Goal: Transaction & Acquisition: Purchase product/service

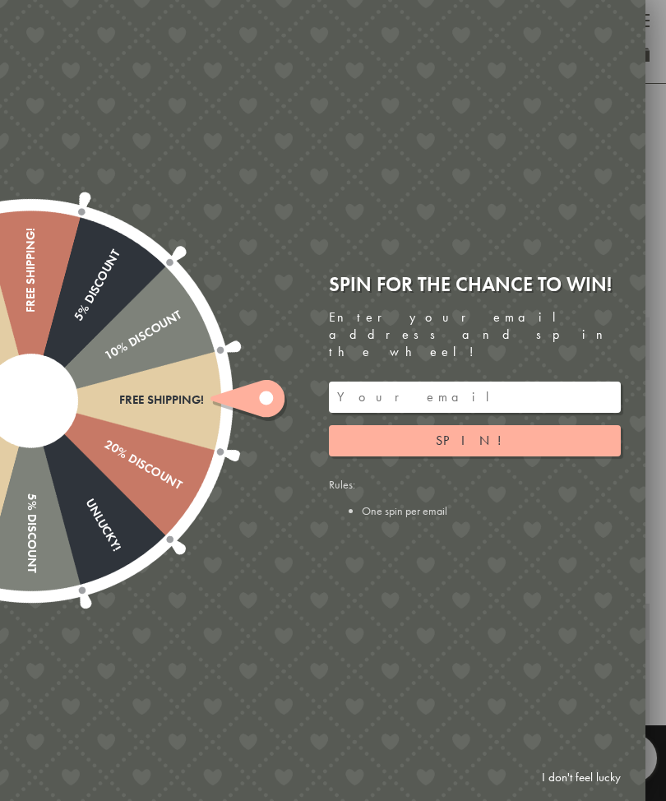
scroll to position [24, 0]
click at [560, 450] on button "Spin!" at bounding box center [475, 440] width 292 height 31
click at [550, 403] on input "email" at bounding box center [475, 397] width 292 height 31
click at [555, 451] on button "Spin!" at bounding box center [475, 440] width 292 height 31
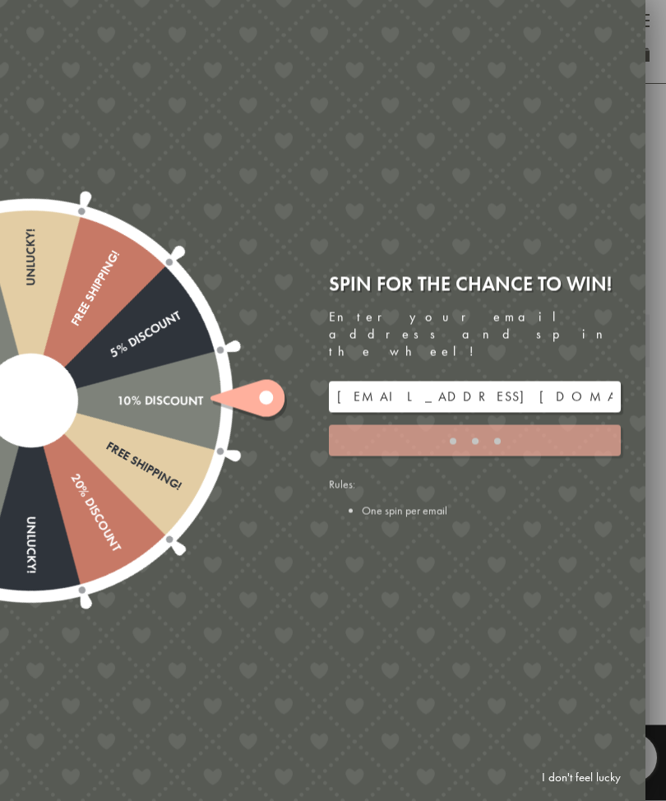
scroll to position [24, 0]
type input "5GCG59DK"
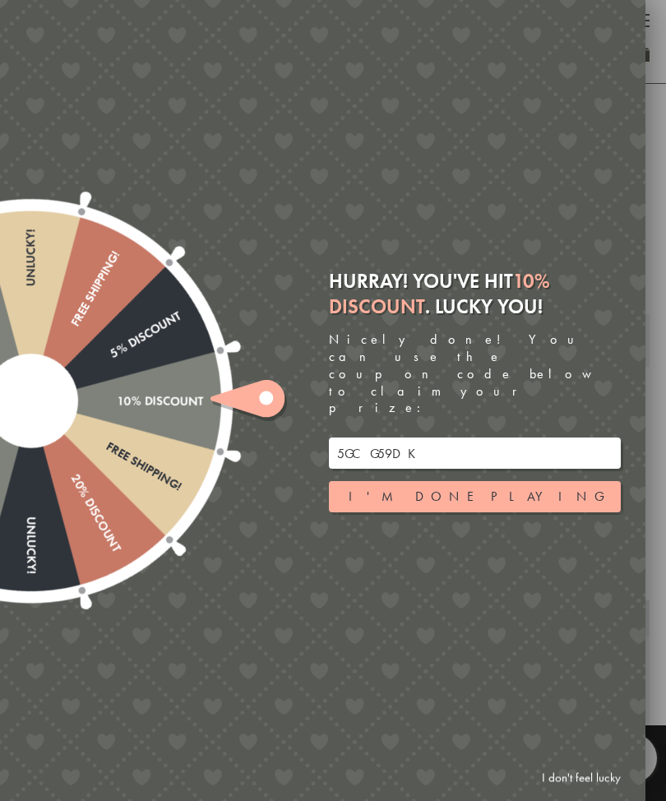
click at [540, 498] on button "I'm done playing" at bounding box center [475, 496] width 292 height 31
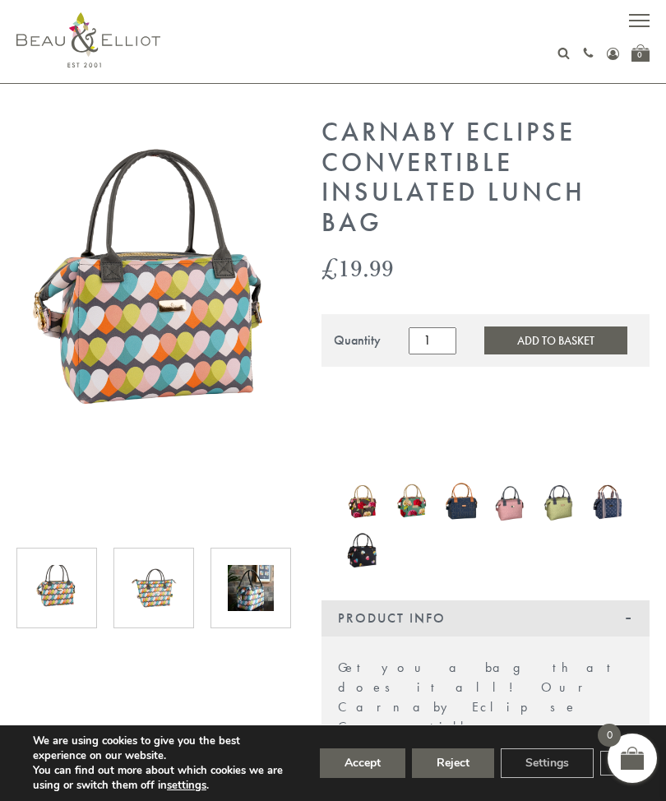
click at [373, 778] on button "Accept" at bounding box center [363, 764] width 86 height 30
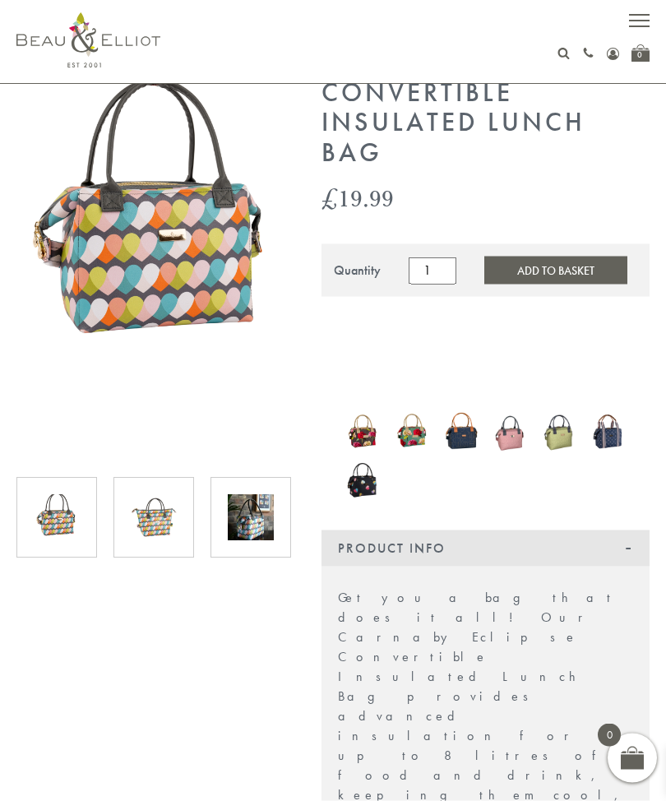
scroll to position [95, 0]
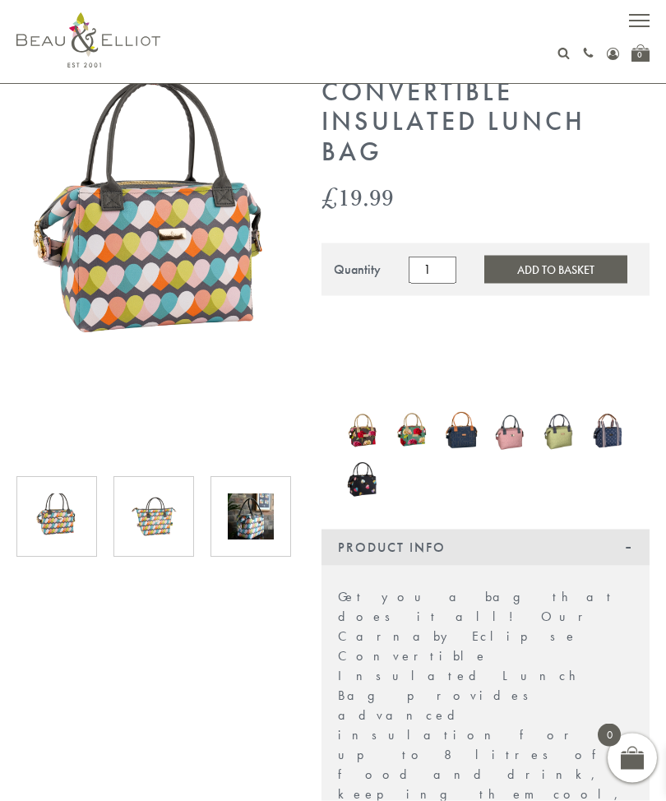
click at [52, 524] on img at bounding box center [57, 517] width 46 height 46
click at [123, 536] on div at bounding box center [154, 517] width 81 height 81
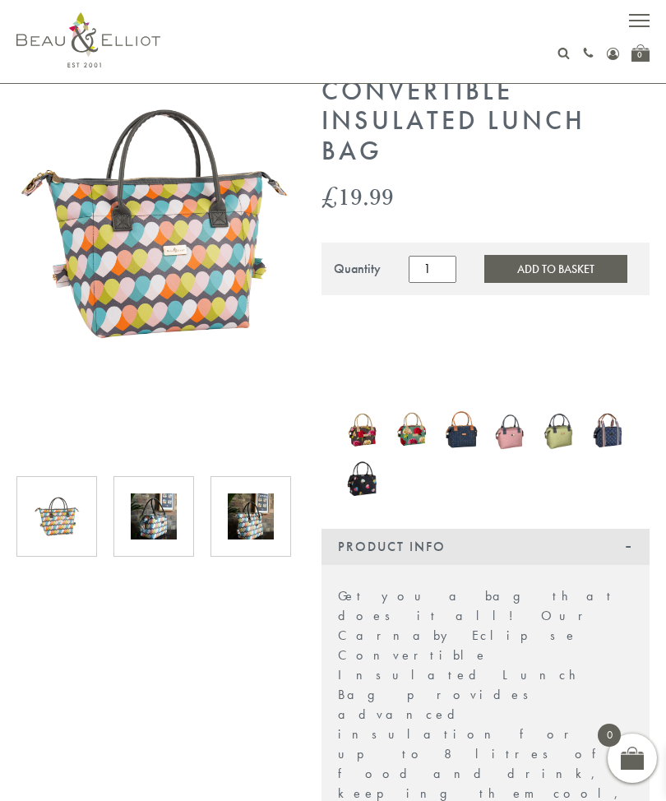
click at [262, 522] on img at bounding box center [251, 517] width 46 height 46
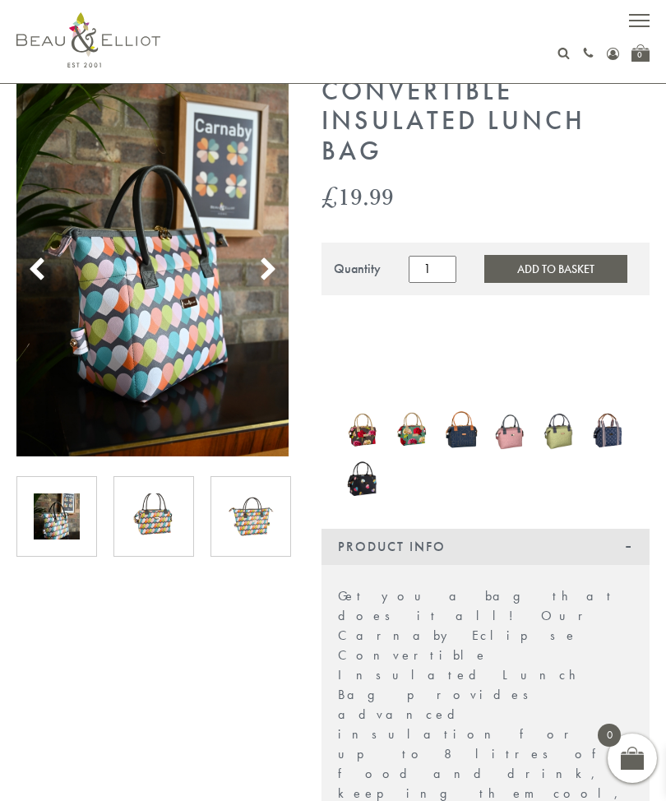
click at [271, 266] on use at bounding box center [269, 269] width 14 height 22
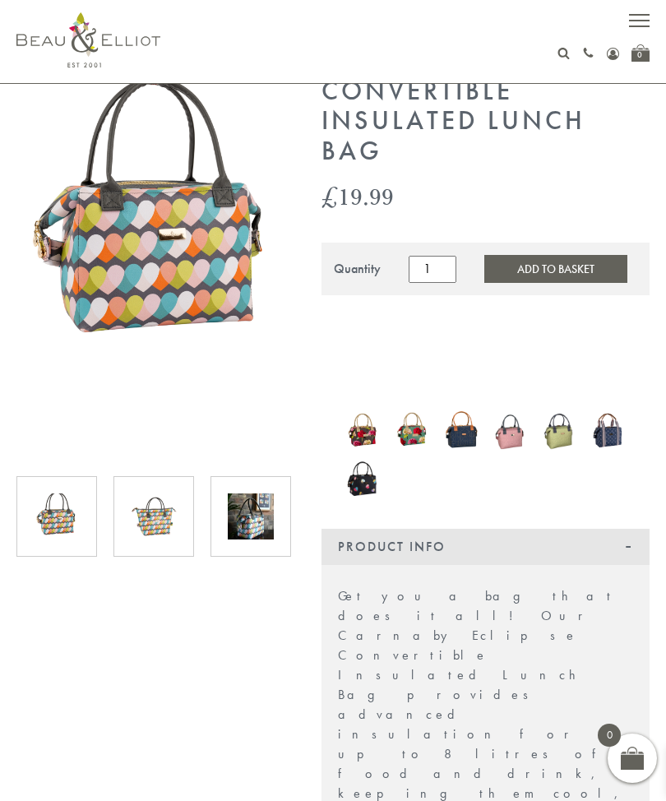
click at [276, 248] on img at bounding box center [152, 223] width 273 height 355
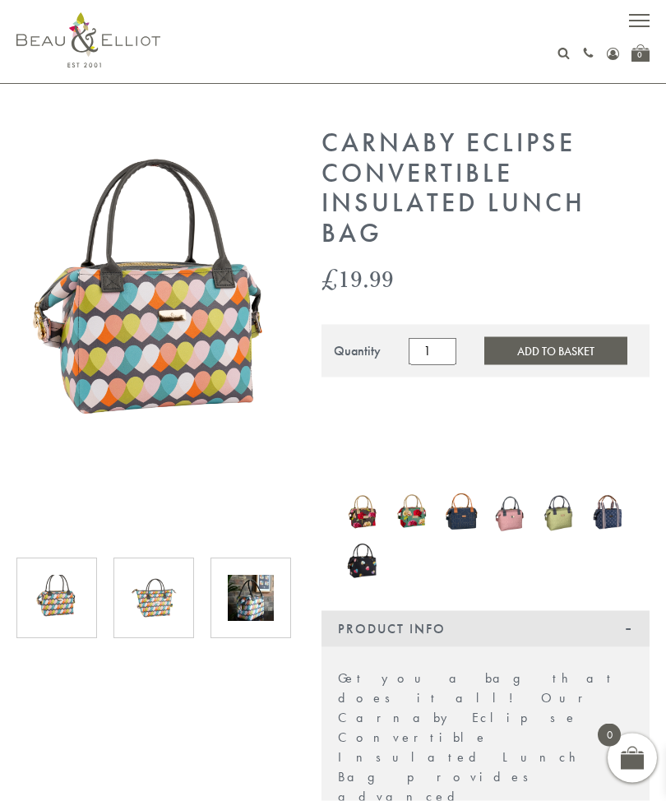
scroll to position [14, 0]
click at [416, 515] on img at bounding box center [412, 511] width 33 height 44
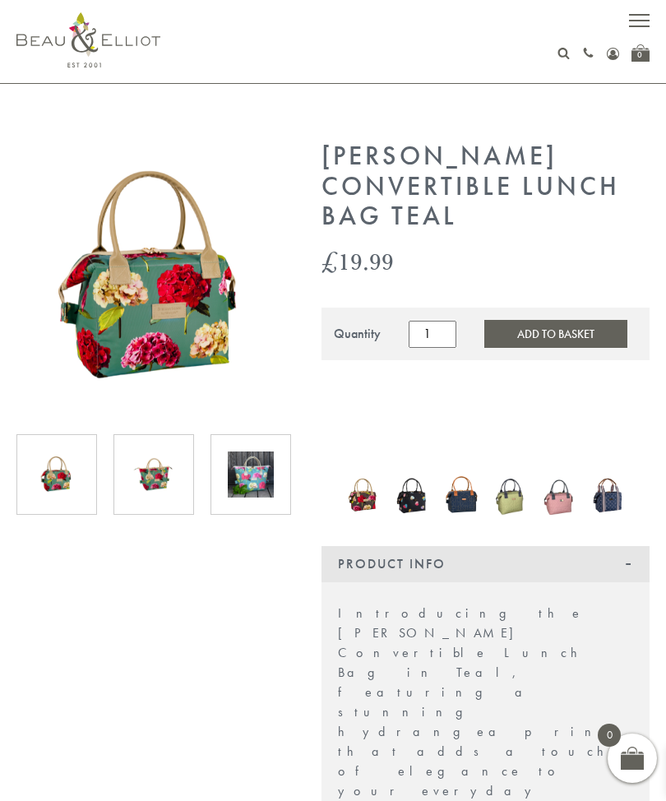
click at [359, 498] on img at bounding box center [362, 494] width 33 height 39
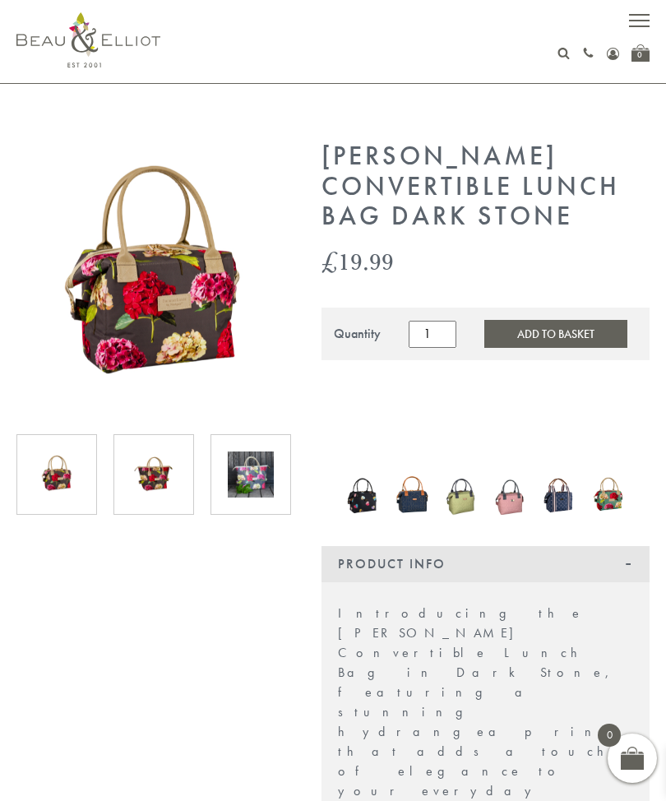
click at [375, 502] on img at bounding box center [362, 495] width 33 height 44
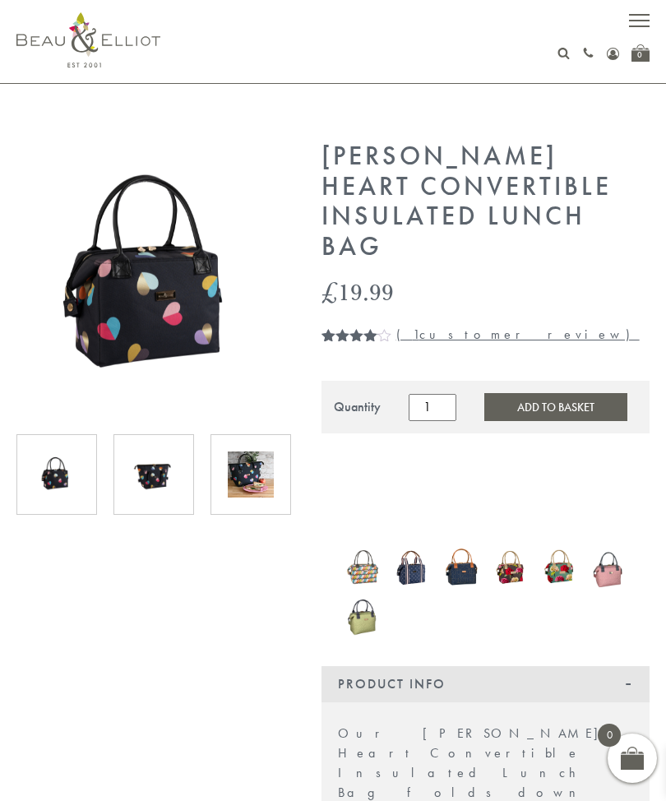
click at [365, 624] on img at bounding box center [362, 615] width 33 height 45
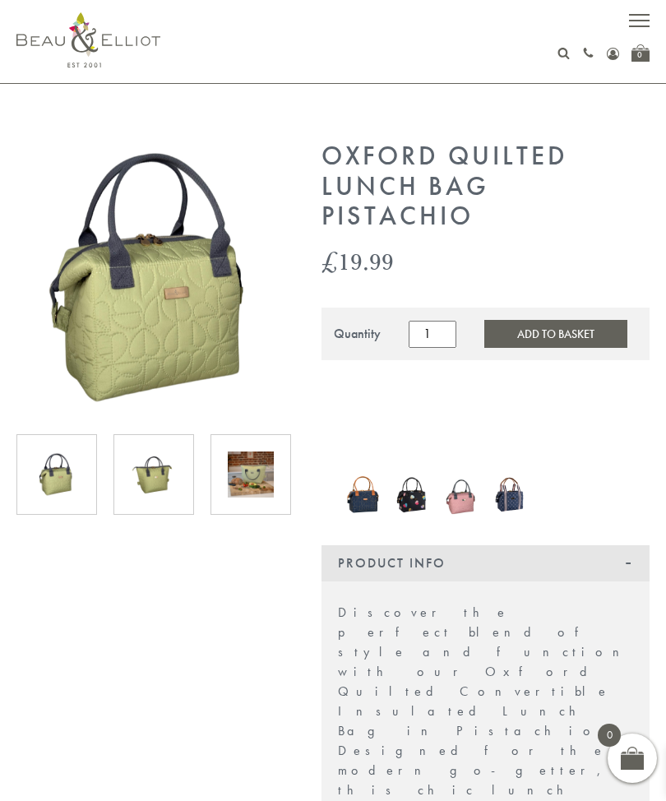
click at [353, 498] on img at bounding box center [362, 495] width 33 height 44
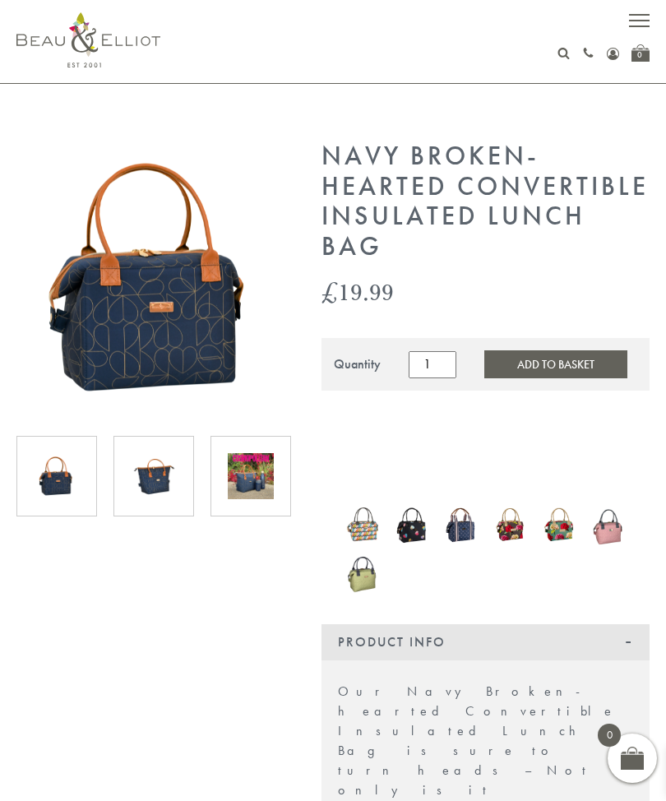
click at [372, 522] on img at bounding box center [362, 525] width 33 height 42
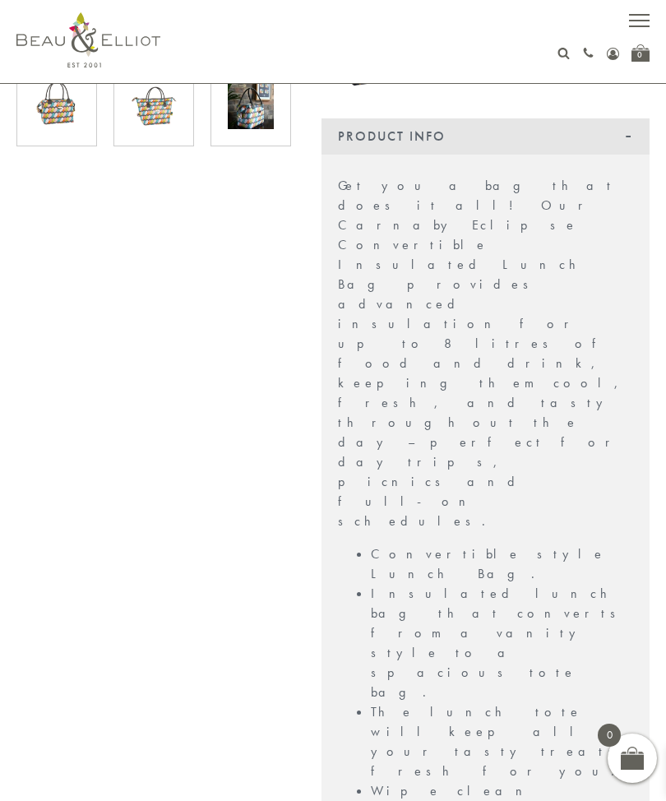
scroll to position [531, 0]
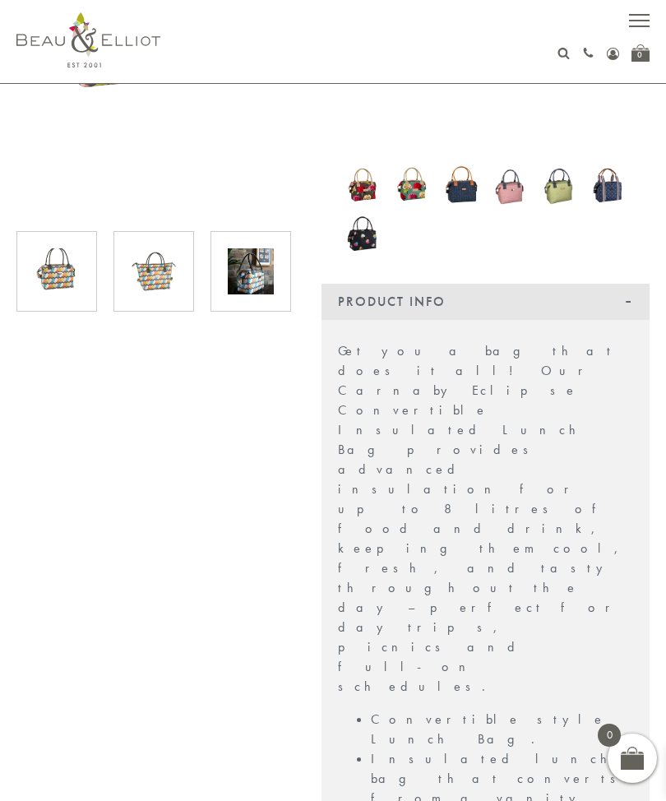
scroll to position [0, 0]
